Goal: Information Seeking & Learning: Learn about a topic

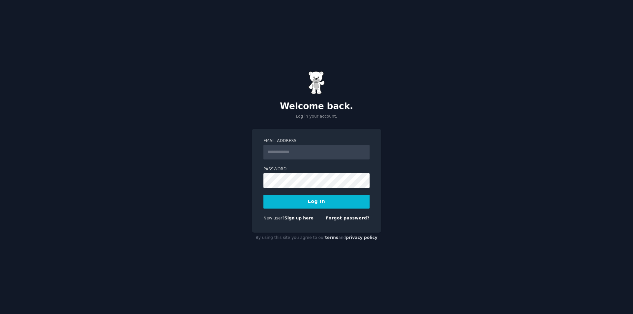
click at [273, 148] on input "Email Address" at bounding box center [316, 152] width 106 height 15
type input "**********"
click at [291, 195] on div "Password" at bounding box center [316, 202] width 106 height 14
click at [221, 185] on div "**********" at bounding box center [316, 157] width 633 height 314
click at [305, 205] on button "Log In" at bounding box center [316, 202] width 106 height 14
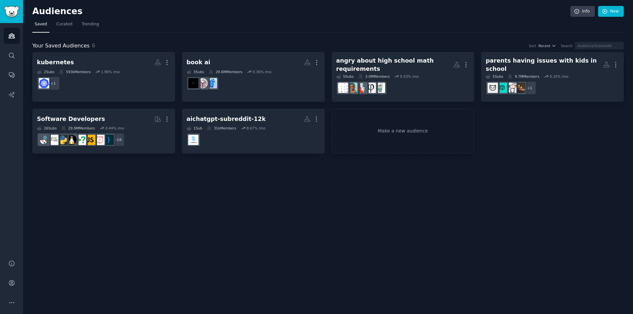
click at [614, 13] on link "New" at bounding box center [611, 11] width 26 height 11
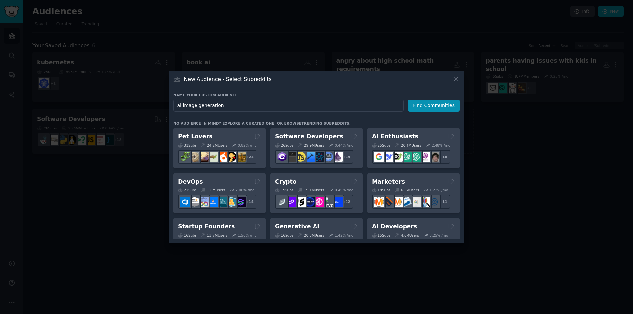
type input "ai image generation"
click at [420, 106] on button "Find Communities" at bounding box center [433, 106] width 51 height 12
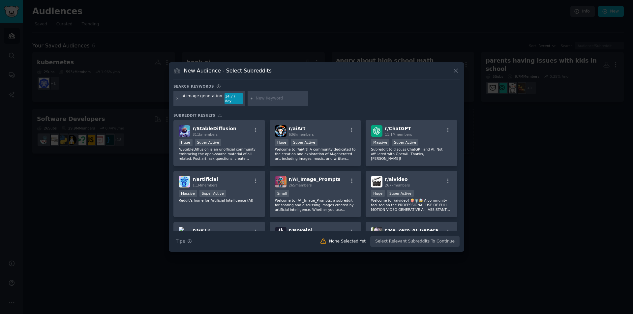
click at [239, 131] on div "r/ StableDiffusion 811k members" at bounding box center [219, 131] width 81 height 12
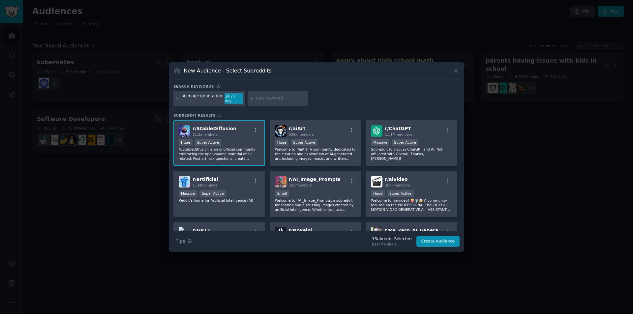
click at [333, 129] on div "r/ aiArt 636k members" at bounding box center [315, 131] width 81 height 12
click at [379, 152] on p "Subreddit to discuss ChatGPT and AI. Not affiliated with OpenAI. Thanks, [PERSO…" at bounding box center [411, 154] width 81 height 14
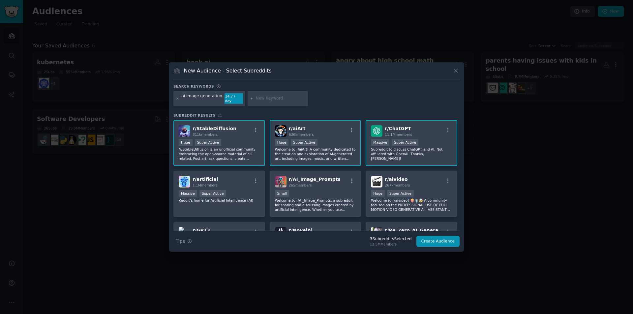
click at [404, 154] on p "Subreddit to discuss ChatGPT and AI. Not affiliated with OpenAI. Thanks, [PERSO…" at bounding box center [411, 154] width 81 height 14
click at [322, 198] on p "Welcome to r/AI_Image_Prompts, a subreddit for sharing and discussing images cr…" at bounding box center [315, 205] width 81 height 14
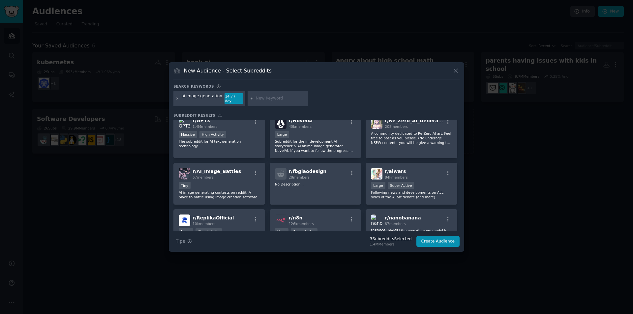
scroll to position [99, 0]
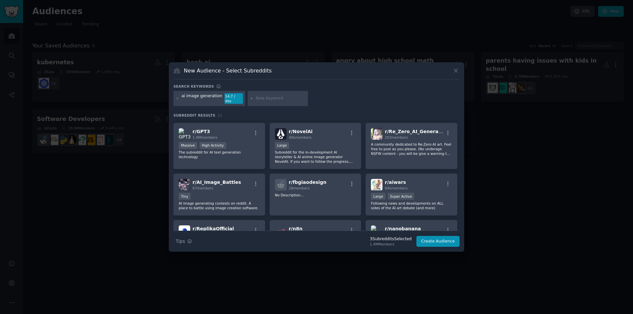
click at [358, 157] on div "r/ NovelAi 40k members Large Subreddit for the in-development AI storyteller & …" at bounding box center [316, 146] width 92 height 46
click at [371, 158] on div "r/ Re_Zero_AI_Generation 203 members A community dedicated to Re:Zero AI art. F…" at bounding box center [412, 146] width 92 height 46
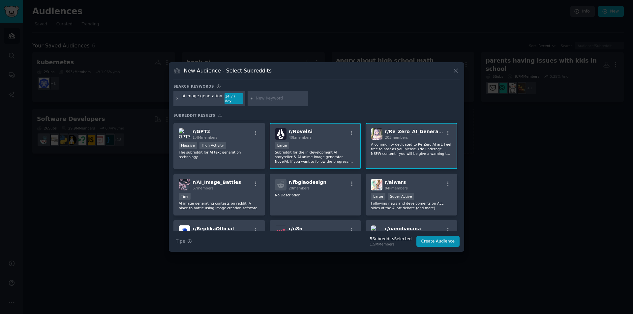
click at [372, 157] on div "r/ Re_Zero_AI_Generation 203 members A community dedicated to Re:Zero AI art. F…" at bounding box center [412, 146] width 92 height 46
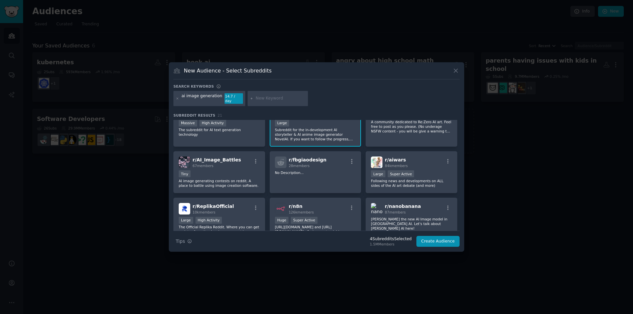
scroll to position [132, 0]
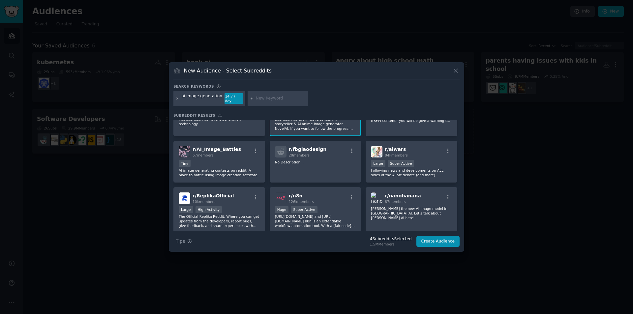
click at [442, 173] on p "Following news and developments on ALL sides of the AI art debate (and more)" at bounding box center [411, 172] width 81 height 9
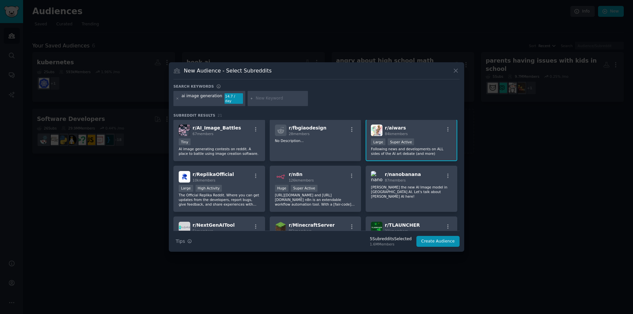
scroll to position [165, 0]
